Goal: Task Accomplishment & Management: Use online tool/utility

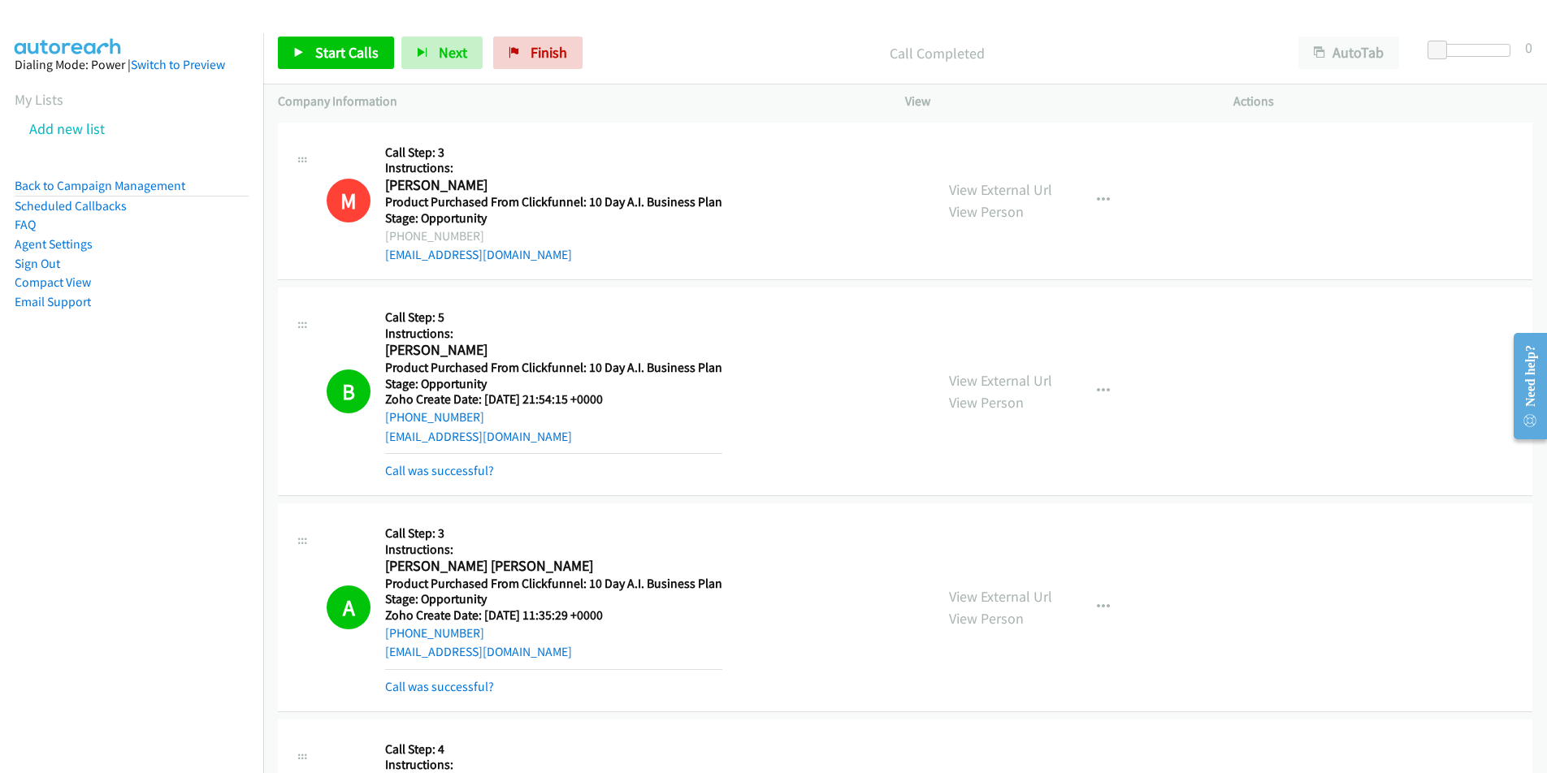
scroll to position [1141, 0]
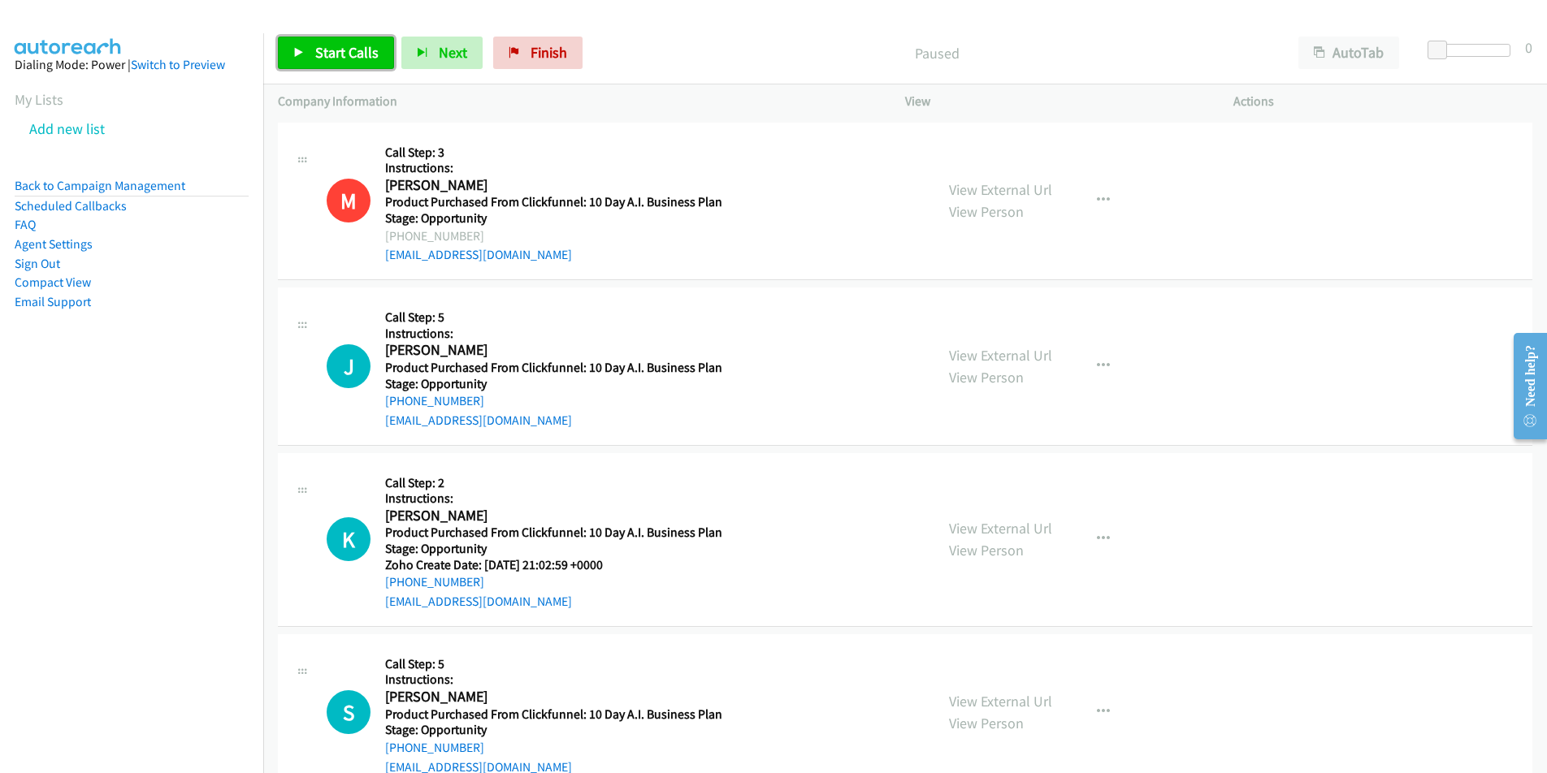
click at [330, 44] on span "Start Calls" at bounding box center [346, 52] width 63 height 19
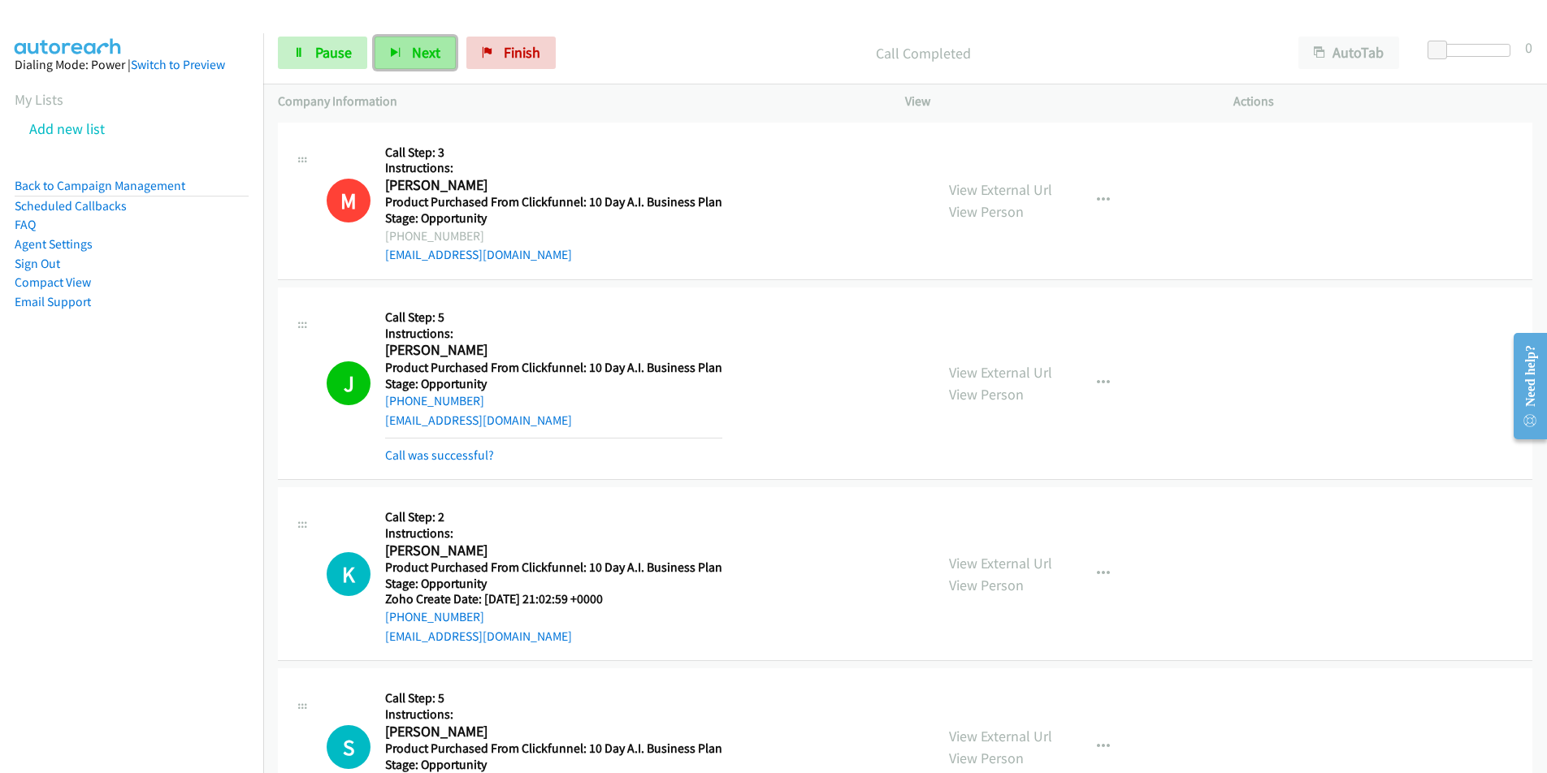
click at [420, 58] on span "Next" at bounding box center [426, 52] width 28 height 19
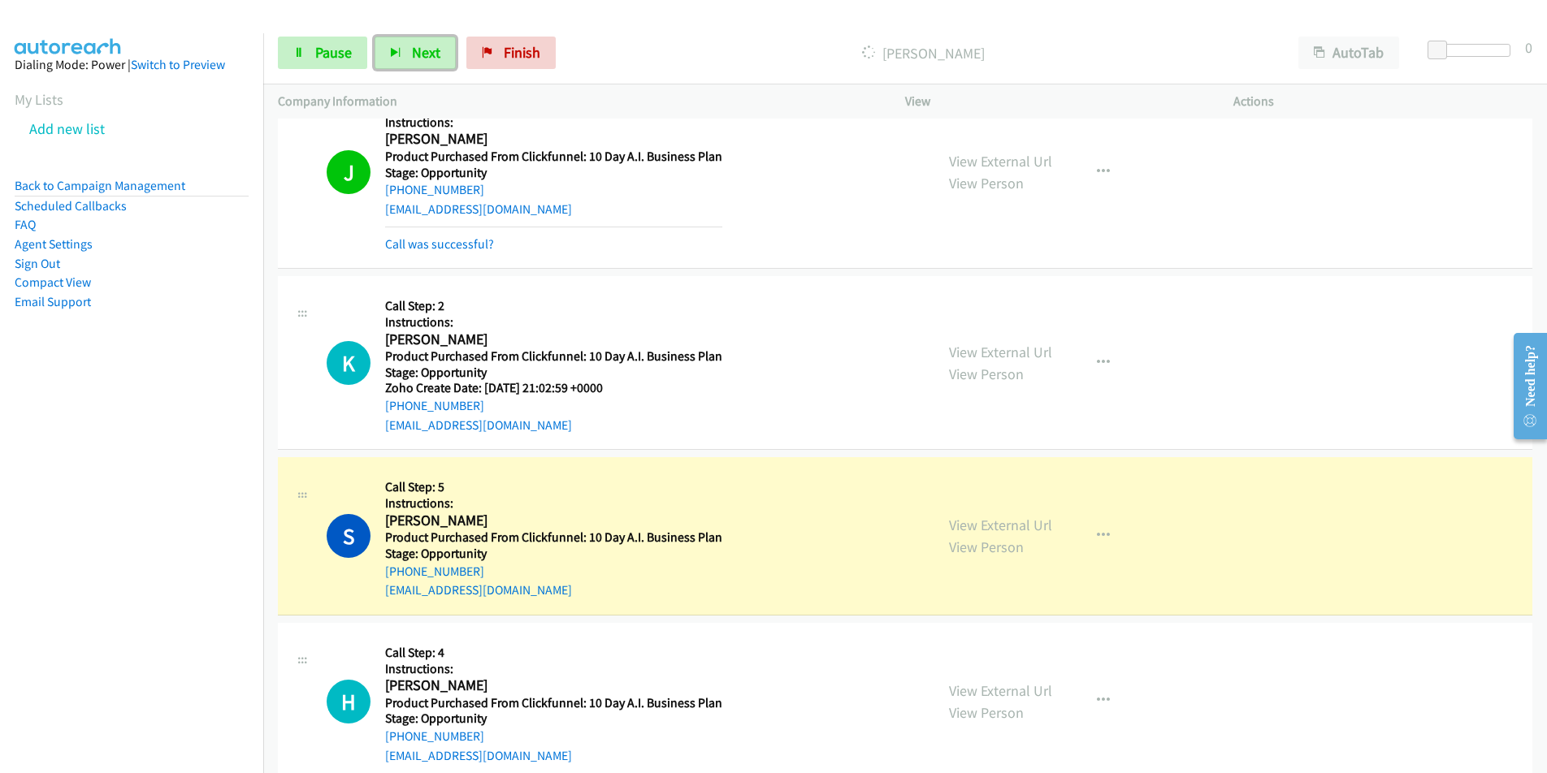
scroll to position [250, 0]
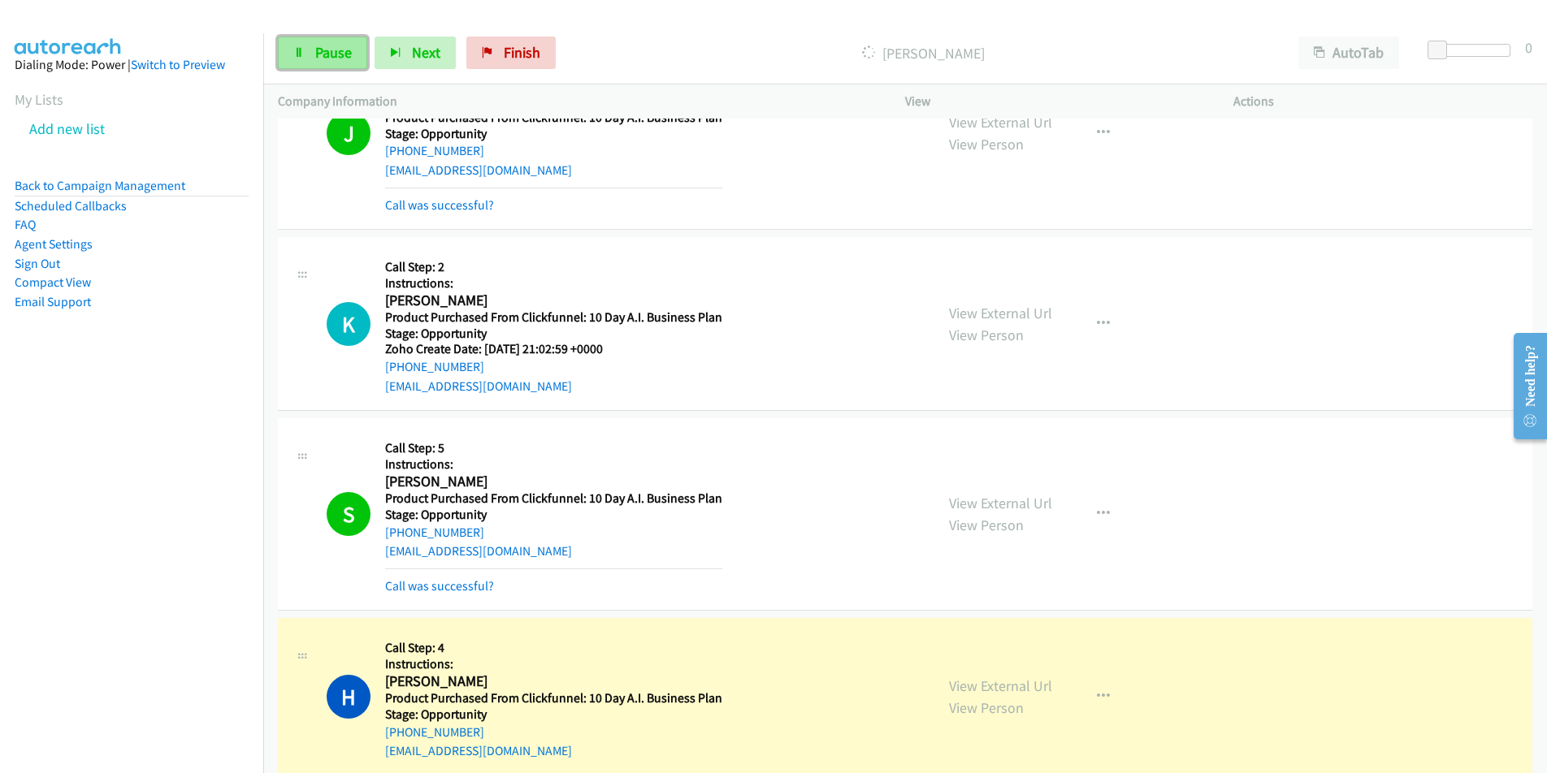
click at [309, 58] on link "Pause" at bounding box center [322, 53] width 89 height 32
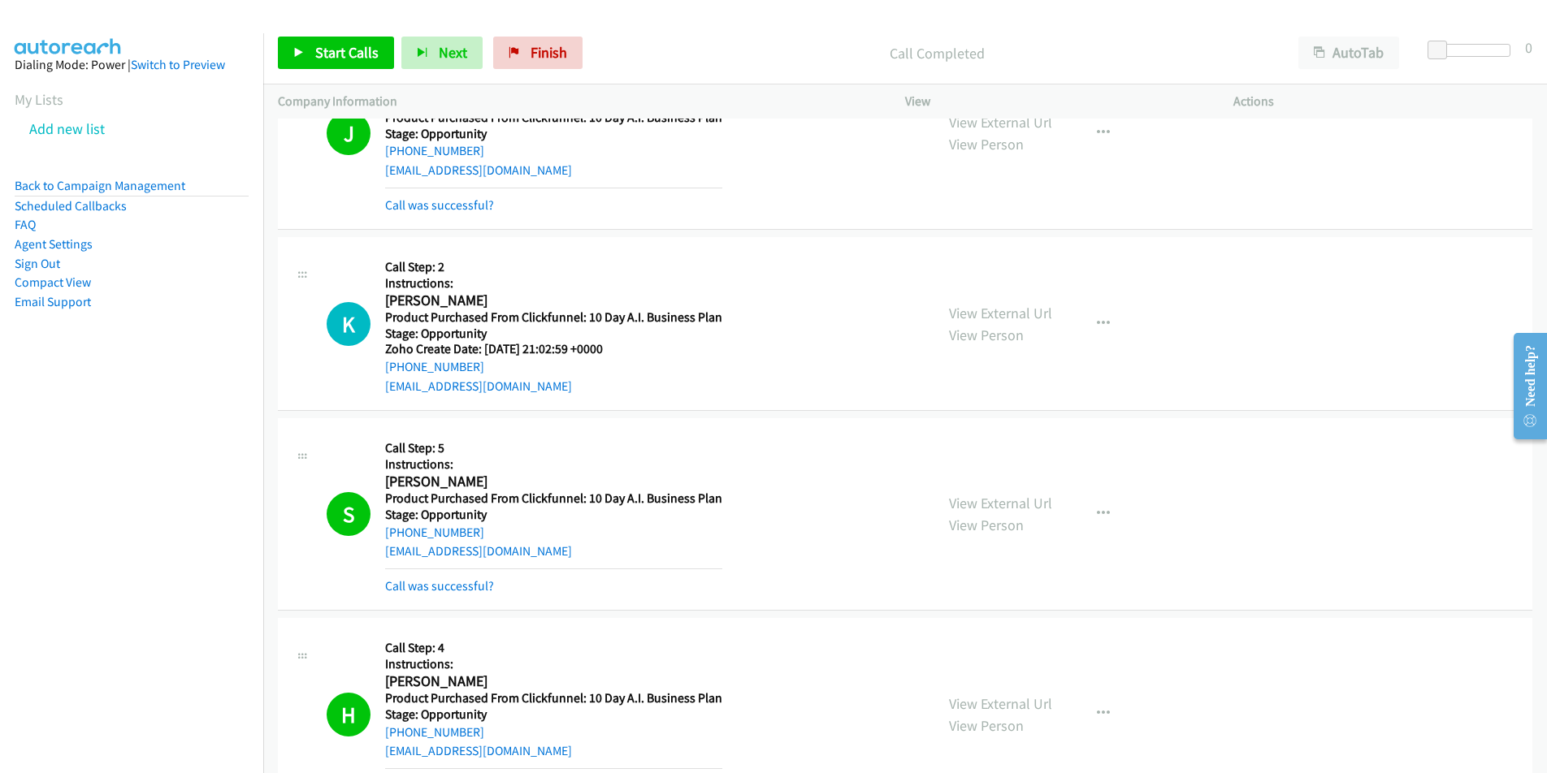
click at [504, 483] on h2 "[PERSON_NAME]" at bounding box center [550, 482] width 331 height 19
click at [520, 554] on div "[EMAIL_ADDRESS][DOMAIN_NAME]" at bounding box center [553, 551] width 337 height 19
click at [373, 556] on div "S Callback Scheduled Call Step: 5 Instructions: [PERSON_NAME] America/New_York …" at bounding box center [623, 514] width 593 height 162
copy link "[EMAIL_ADDRESS][DOMAIN_NAME]"
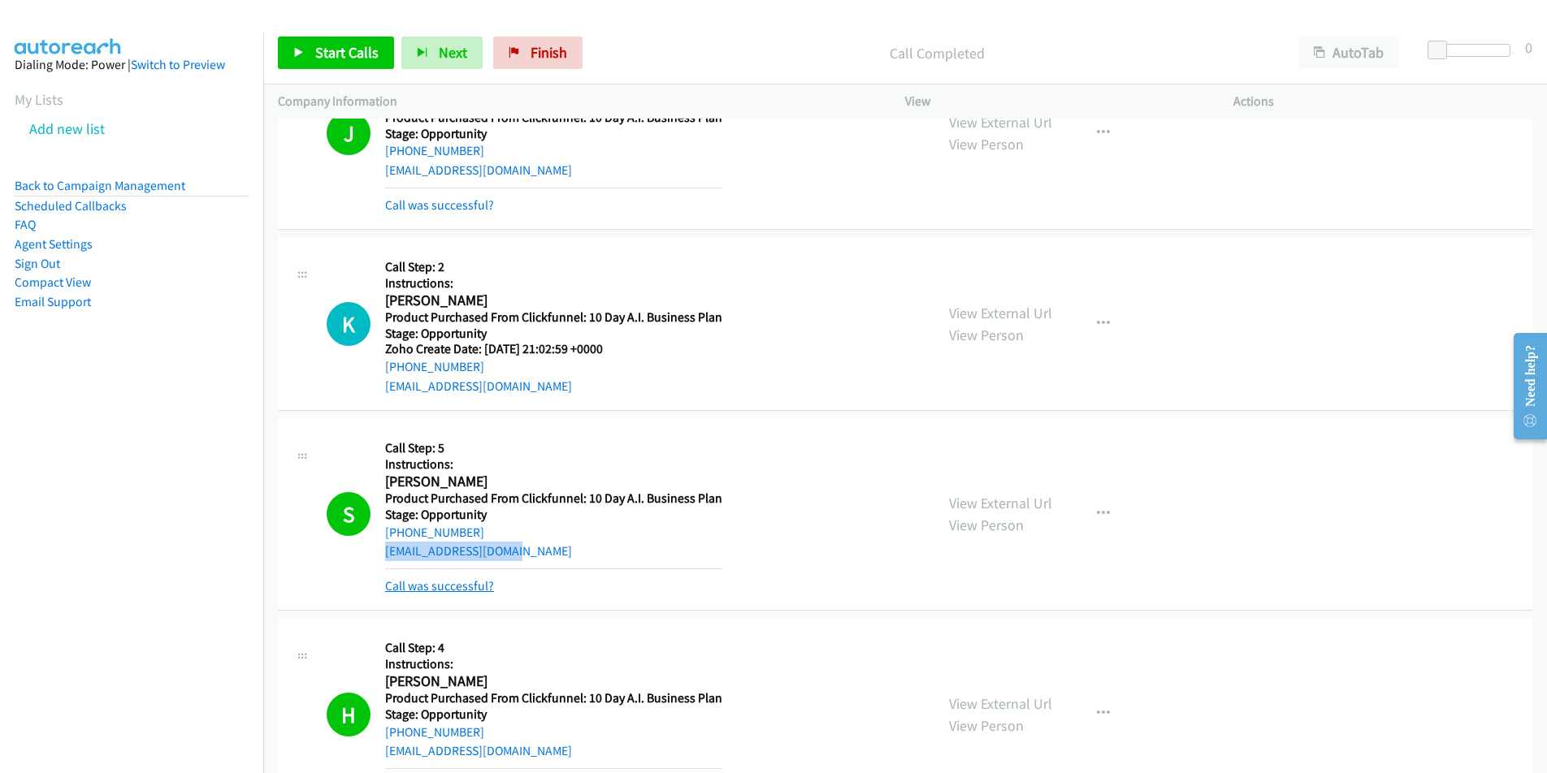
click at [470, 591] on link "Call was successful?" at bounding box center [439, 585] width 109 height 15
